Goal: Transaction & Acquisition: Purchase product/service

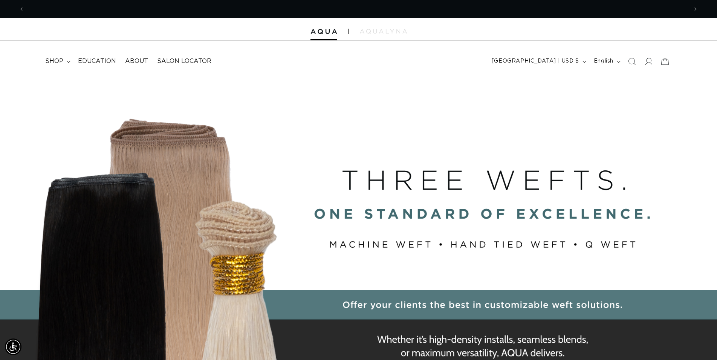
scroll to position [0, 1327]
click at [631, 60] on icon "Search" at bounding box center [632, 61] width 8 height 8
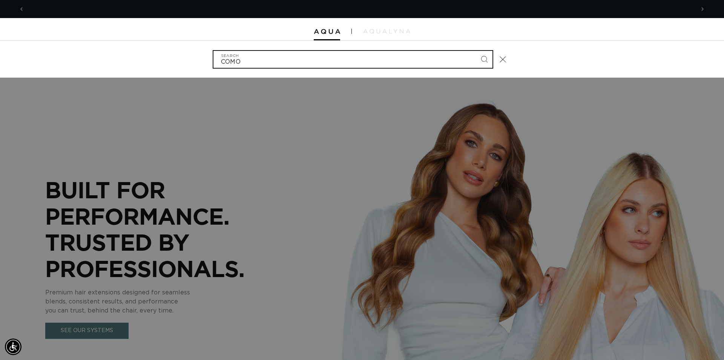
scroll to position [0, 670]
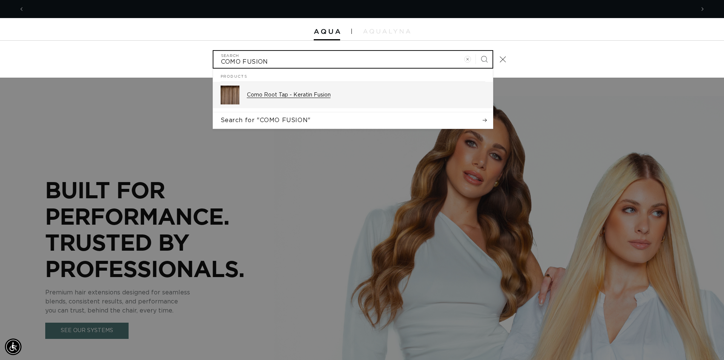
type input "COMO FUSION"
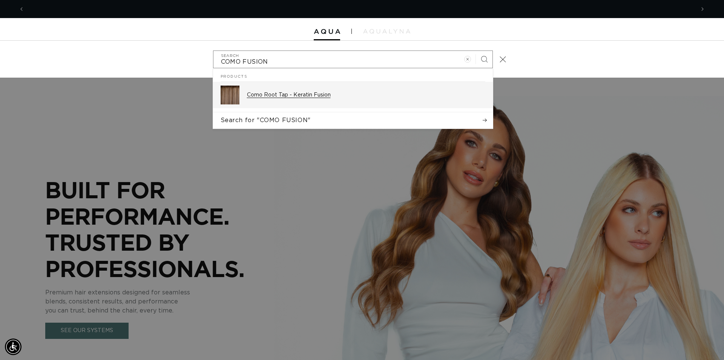
scroll to position [0, 1340]
click at [325, 91] on div "Como Root Tap - Keratin Fusion" at bounding box center [366, 95] width 238 height 19
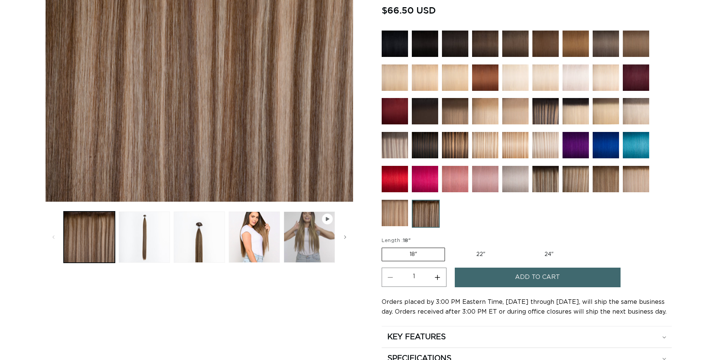
scroll to position [384, 0]
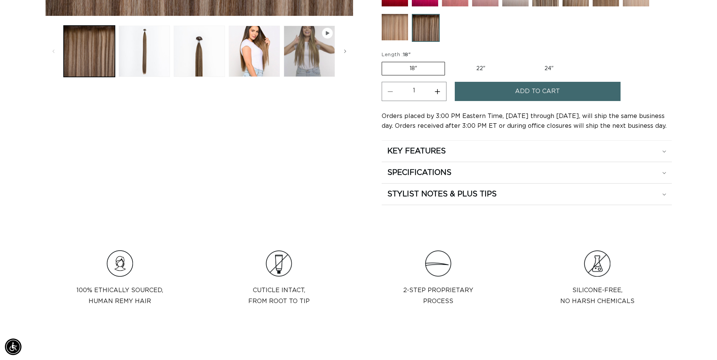
click at [438, 88] on button "Increase quantity for Como Root Tap - Keratin Fusion" at bounding box center [437, 91] width 17 height 19
type input "5"
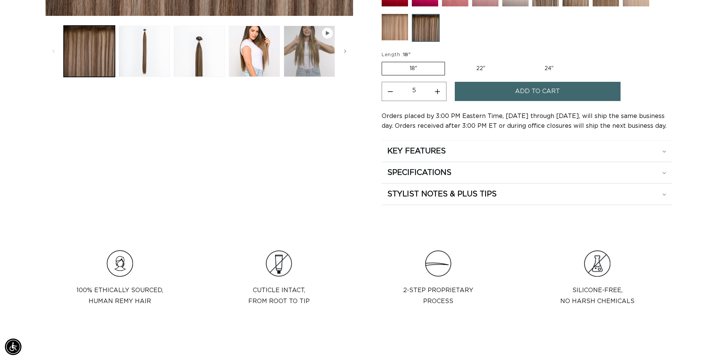
click at [501, 86] on button "Add to cart" at bounding box center [538, 91] width 166 height 19
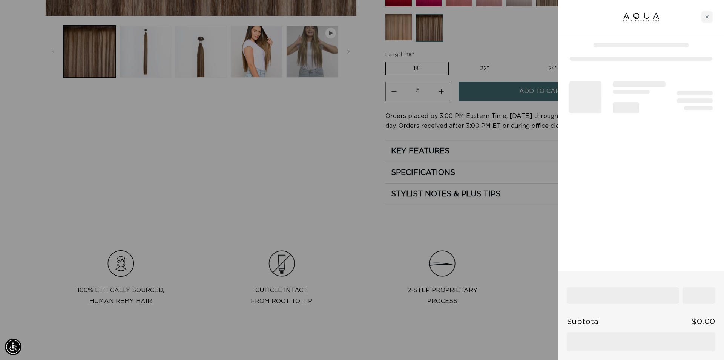
scroll to position [0, 670]
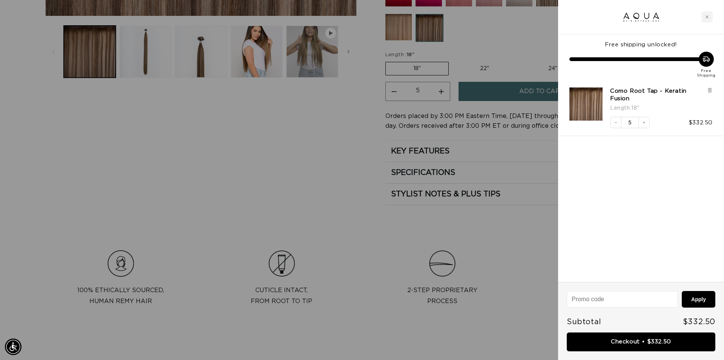
click at [641, 343] on link "Checkout • $332.50" at bounding box center [640, 341] width 148 height 19
